Goal: Information Seeking & Learning: Find specific fact

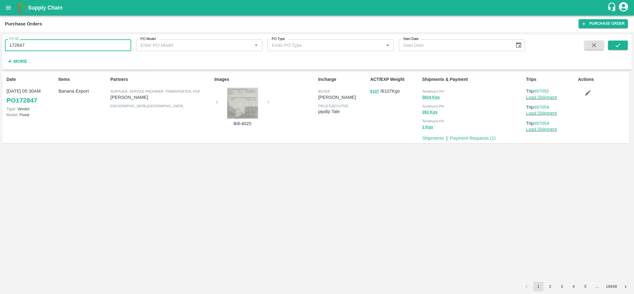
drag, startPoint x: 0, startPoint y: 0, endPoint x: 86, endPoint y: 50, distance: 99.8
click at [86, 50] on input "172847" at bounding box center [68, 45] width 126 height 12
paste input "text"
type input "174391"
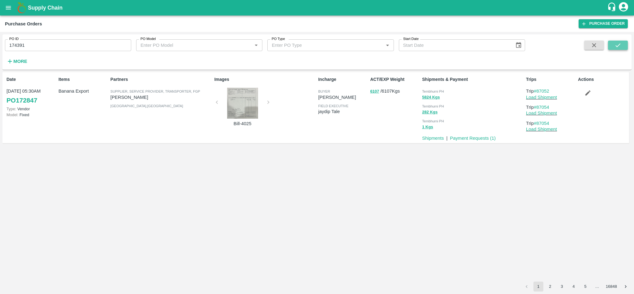
click at [618, 45] on icon "submit" at bounding box center [617, 45] width 5 height 4
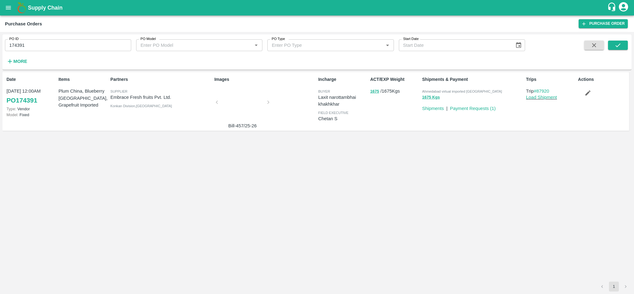
click at [457, 90] on span "Ahmedabad virtual imported [GEOGRAPHIC_DATA]" at bounding box center [462, 91] width 80 height 4
copy p "Ahmedabad virtual imported DC 1675 Kgs"
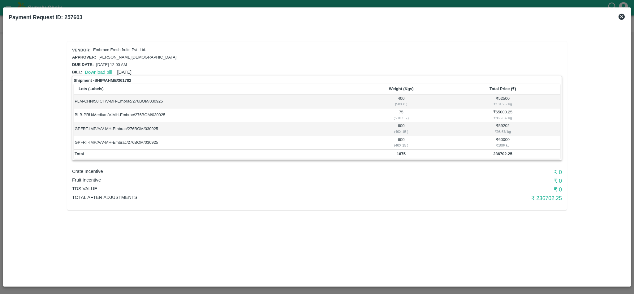
click at [101, 71] on link "Download bill" at bounding box center [98, 72] width 27 height 5
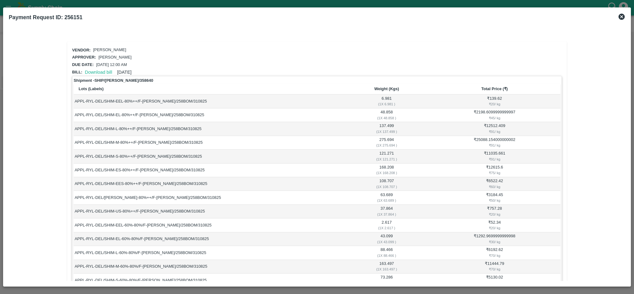
scroll to position [270, 0]
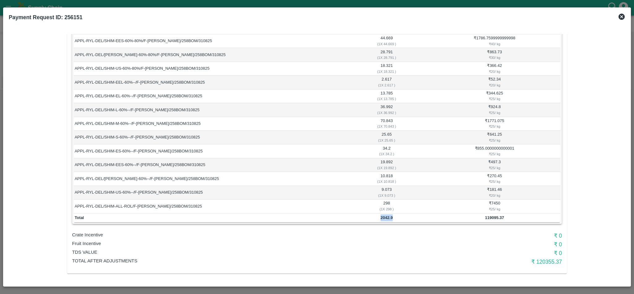
click at [623, 17] on icon at bounding box center [621, 17] width 6 height 6
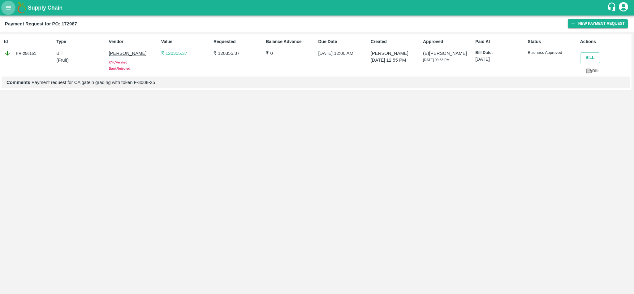
click at [9, 10] on icon "open drawer" at bounding box center [8, 7] width 7 height 7
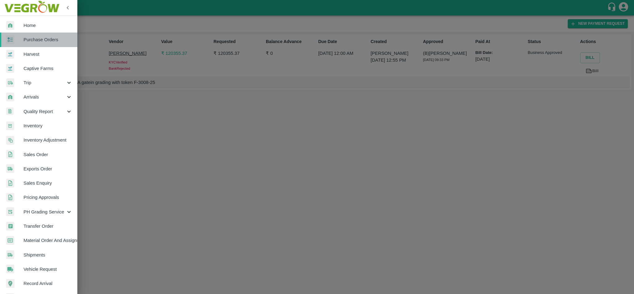
click at [41, 38] on span "Purchase Orders" at bounding box center [48, 39] width 49 height 7
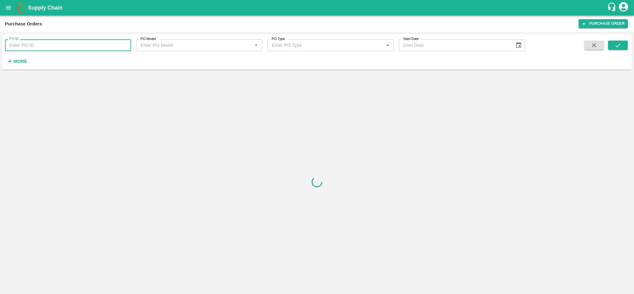
click at [73, 47] on input "PO ID" at bounding box center [68, 45] width 126 height 12
paste input "175097"
type input "175097"
click at [620, 45] on icon "submit" at bounding box center [617, 45] width 7 height 7
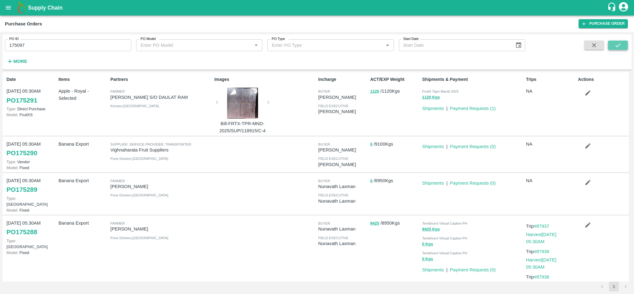
click at [617, 45] on icon "submit" at bounding box center [617, 45] width 7 height 7
click at [48, 49] on input "175097" at bounding box center [68, 45] width 126 height 12
type input "175097"
click at [620, 43] on icon "submit" at bounding box center [617, 45] width 7 height 7
click at [622, 45] on button "submit" at bounding box center [618, 45] width 20 height 9
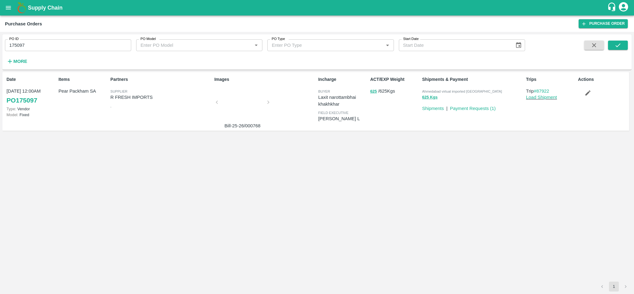
click at [450, 92] on span "Ahmedabad virtual imported [GEOGRAPHIC_DATA]" at bounding box center [462, 91] width 80 height 4
copy p "Ahmedabad virtual imported DC 625 Kgs"
click at [6, 4] on button "open drawer" at bounding box center [8, 8] width 14 height 14
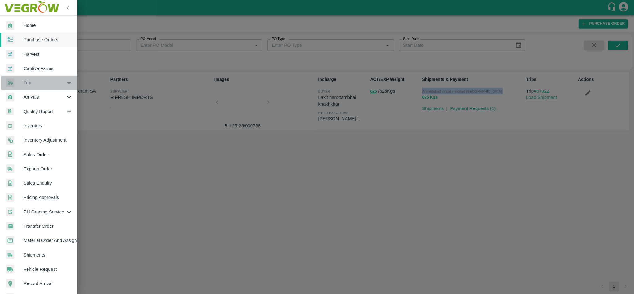
click at [41, 81] on span "Trip" at bounding box center [45, 82] width 42 height 7
click at [37, 83] on span "Trip" at bounding box center [45, 82] width 42 height 7
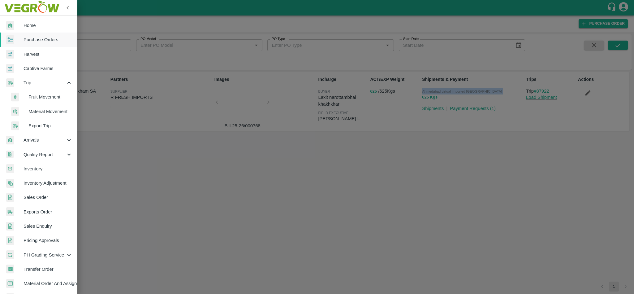
click at [45, 111] on span "Material Movement" at bounding box center [50, 111] width 44 height 7
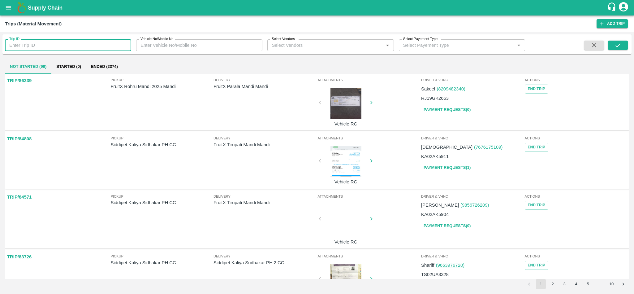
click at [56, 45] on input "Trip ID" at bounding box center [68, 45] width 126 height 12
paste input "87772"
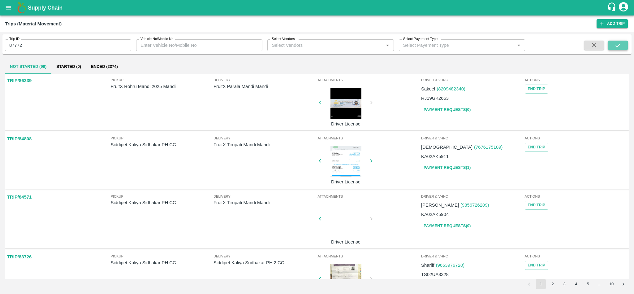
click at [622, 48] on button "submit" at bounding box center [618, 45] width 20 height 9
click at [104, 65] on button "Ended (2374)" at bounding box center [104, 66] width 37 height 15
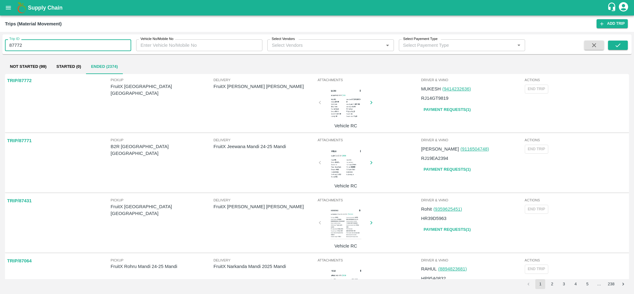
click at [56, 49] on input "87772" at bounding box center [68, 45] width 126 height 12
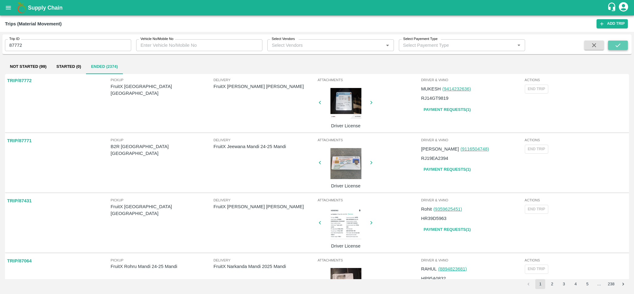
click at [618, 48] on icon "submit" at bounding box center [617, 45] width 7 height 7
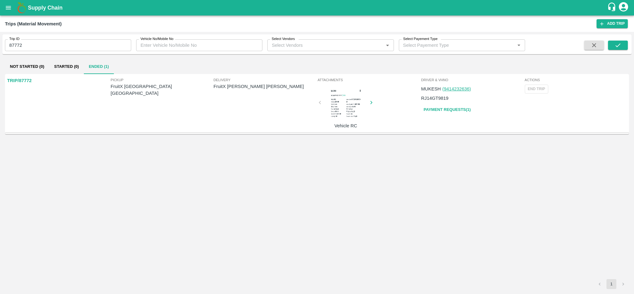
click at [246, 89] on p "FruitX Ozar Mandi Mandi" at bounding box center [264, 86] width 103 height 7
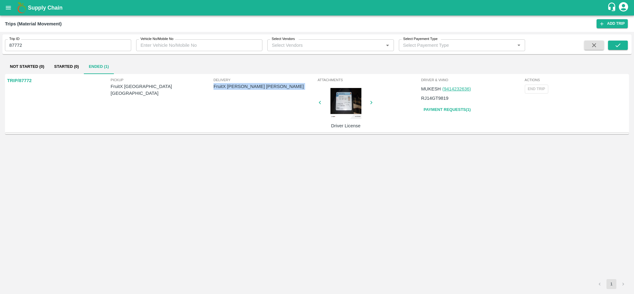
copy p "FruitX Ozar Mandi Mandi"
click at [9, 5] on icon "open drawer" at bounding box center [8, 7] width 7 height 7
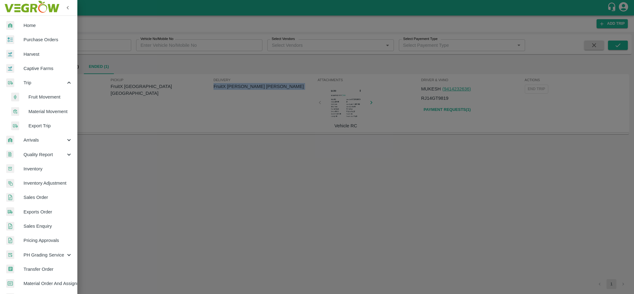
click at [45, 96] on span "Fruit Movement" at bounding box center [50, 96] width 44 height 7
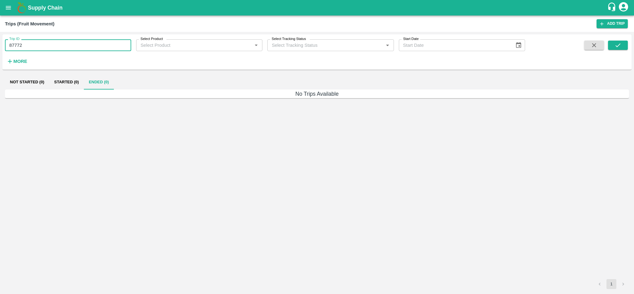
click at [78, 47] on input "87772" at bounding box center [68, 45] width 126 height 12
paste input "text"
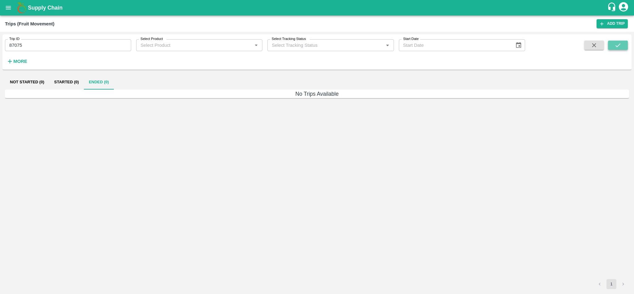
click at [617, 48] on icon "submit" at bounding box center [617, 45] width 7 height 7
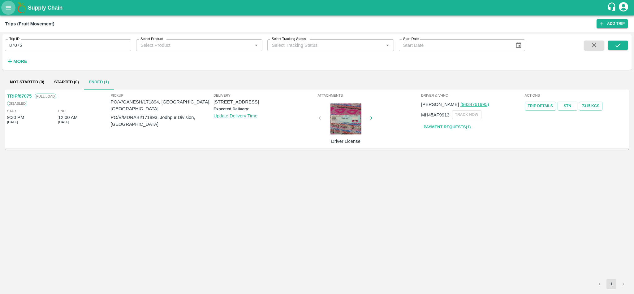
click at [8, 6] on icon "open drawer" at bounding box center [8, 7] width 7 height 7
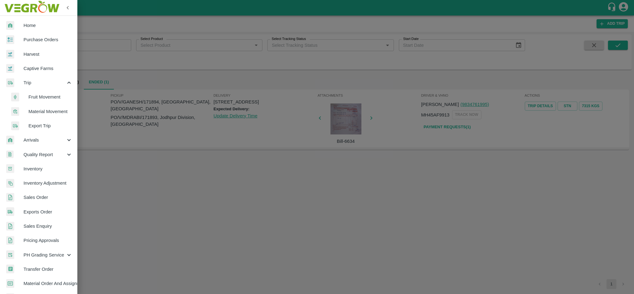
click at [46, 111] on span "Material Movement" at bounding box center [50, 111] width 44 height 7
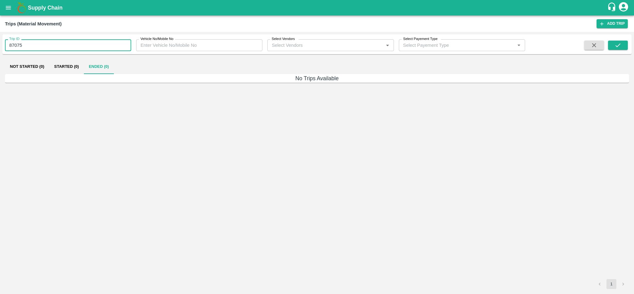
click at [61, 45] on input "87075" at bounding box center [68, 45] width 126 height 12
paste input "text"
type input "87431"
click at [618, 46] on icon "submit" at bounding box center [617, 45] width 7 height 7
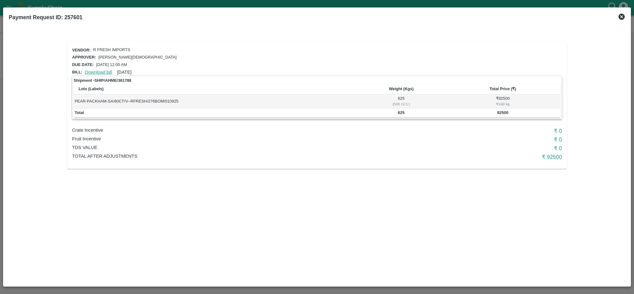
click at [101, 70] on link "Download bill" at bounding box center [98, 72] width 27 height 5
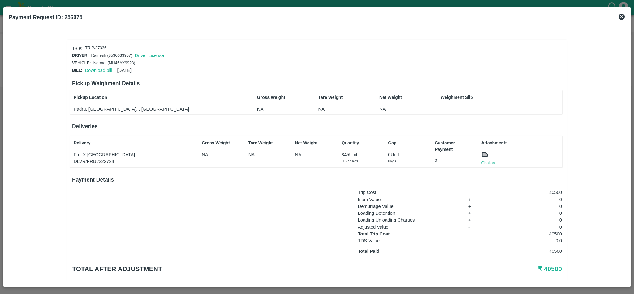
scroll to position [2, 0]
click at [75, 151] on p "FruitX [GEOGRAPHIC_DATA]" at bounding box center [134, 154] width 120 height 7
copy p "FruitX [GEOGRAPHIC_DATA]"
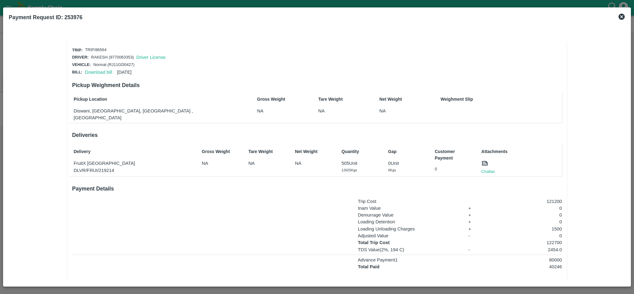
scroll to position [22, 0]
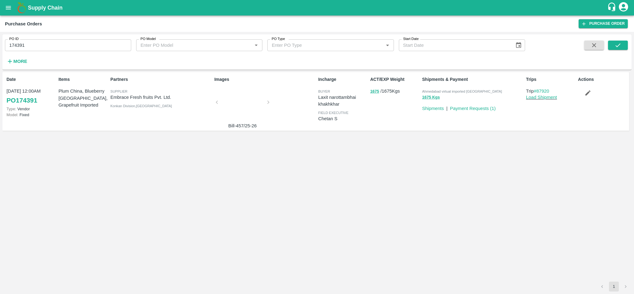
click at [52, 38] on div "PO ID 174391 PO ID" at bounding box center [65, 42] width 131 height 17
click at [50, 44] on input "174391" at bounding box center [68, 45] width 126 height 12
paste input "text"
type input "2"
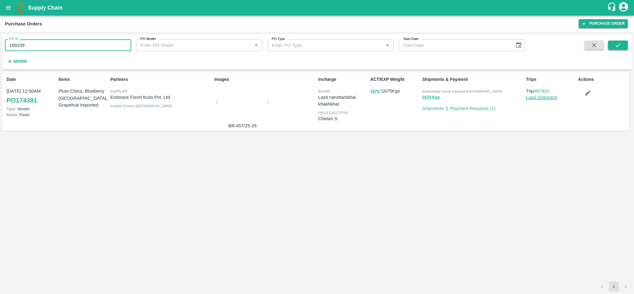
type input "169109"
click at [618, 46] on icon "submit" at bounding box center [617, 45] width 7 height 7
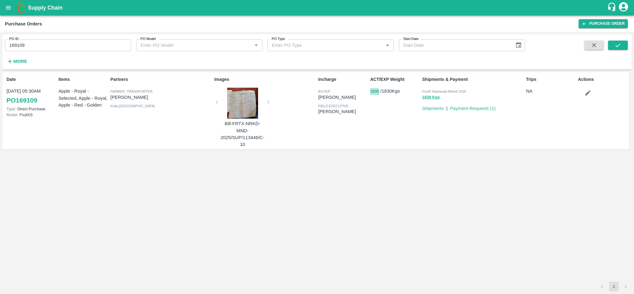
click at [374, 90] on button "1830" at bounding box center [374, 91] width 9 height 7
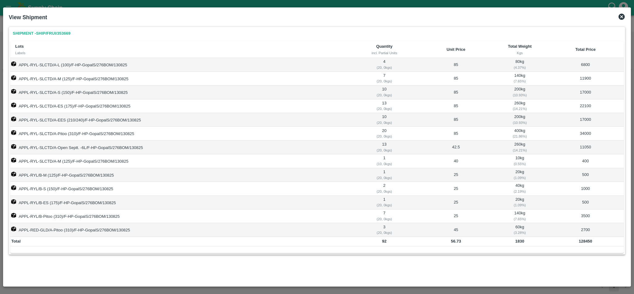
click at [623, 16] on icon at bounding box center [621, 17] width 6 height 6
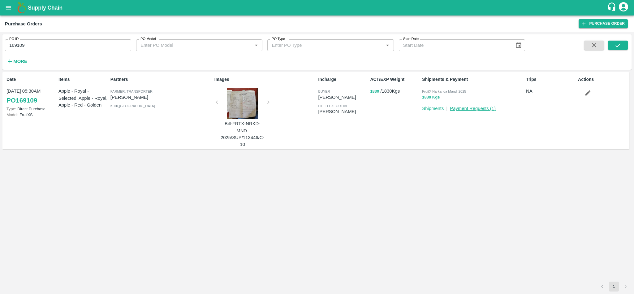
click at [476, 109] on link "Payment Requests ( 1 )" at bounding box center [473, 108] width 46 height 5
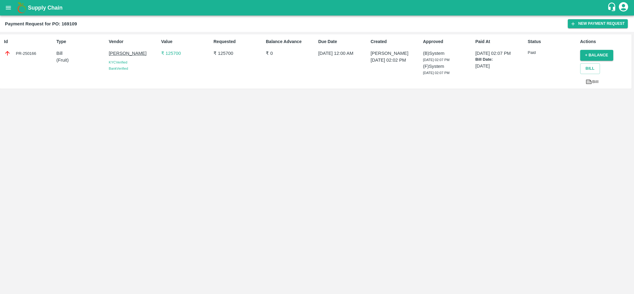
click at [168, 53] on p "₹ 125700" at bounding box center [186, 53] width 50 height 7
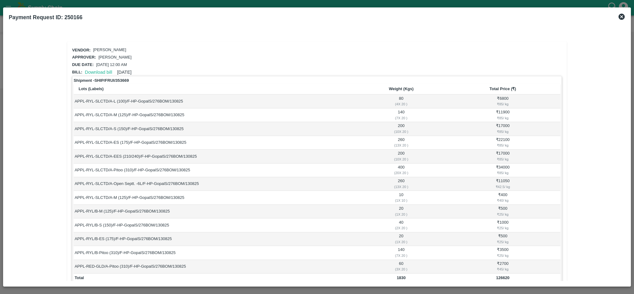
scroll to position [95, 0]
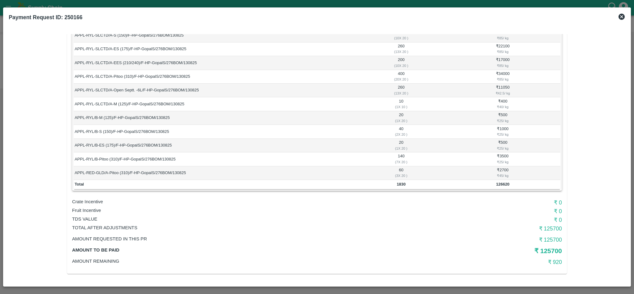
click at [620, 15] on icon at bounding box center [621, 16] width 7 height 7
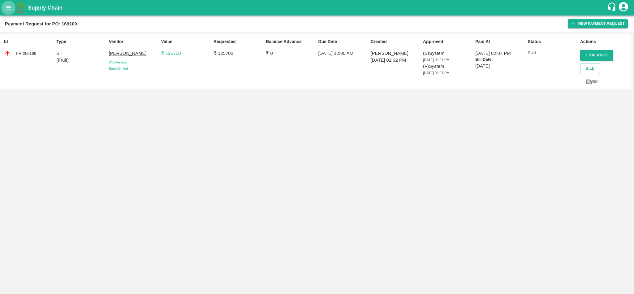
click at [12, 7] on button "open drawer" at bounding box center [8, 8] width 14 height 14
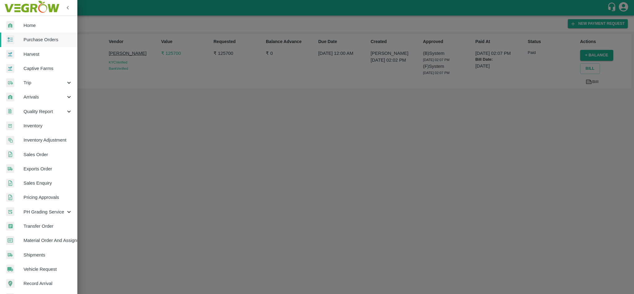
click at [165, 108] on div at bounding box center [317, 147] width 634 height 294
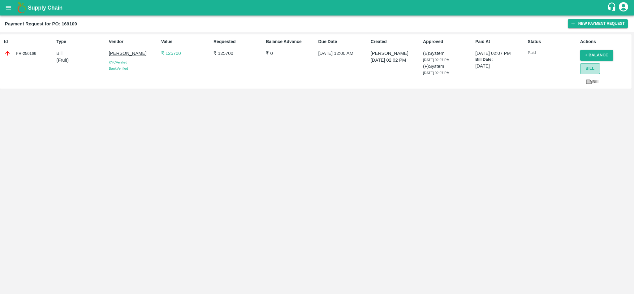
click at [583, 69] on button "Bill" at bounding box center [590, 68] width 20 height 11
click at [588, 68] on button "Bill" at bounding box center [590, 68] width 20 height 11
click at [589, 84] on icon at bounding box center [589, 81] width 6 height 5
click at [32, 53] on div "PR-250166" at bounding box center [29, 53] width 50 height 7
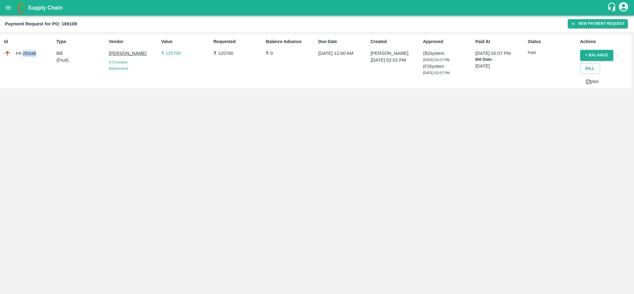
copy div "250166"
